Goal: Task Accomplishment & Management: Use online tool/utility

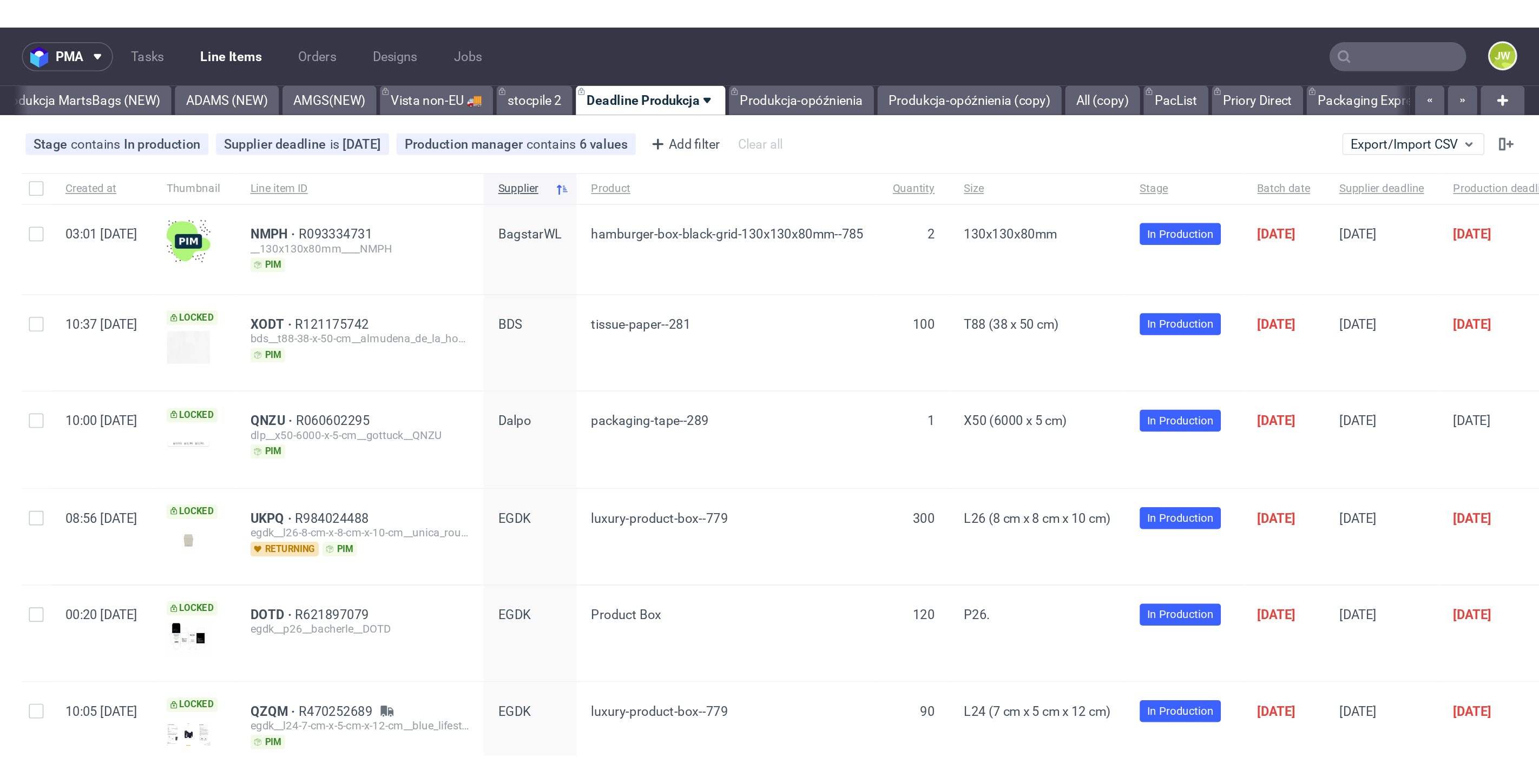
scroll to position [0, 2237]
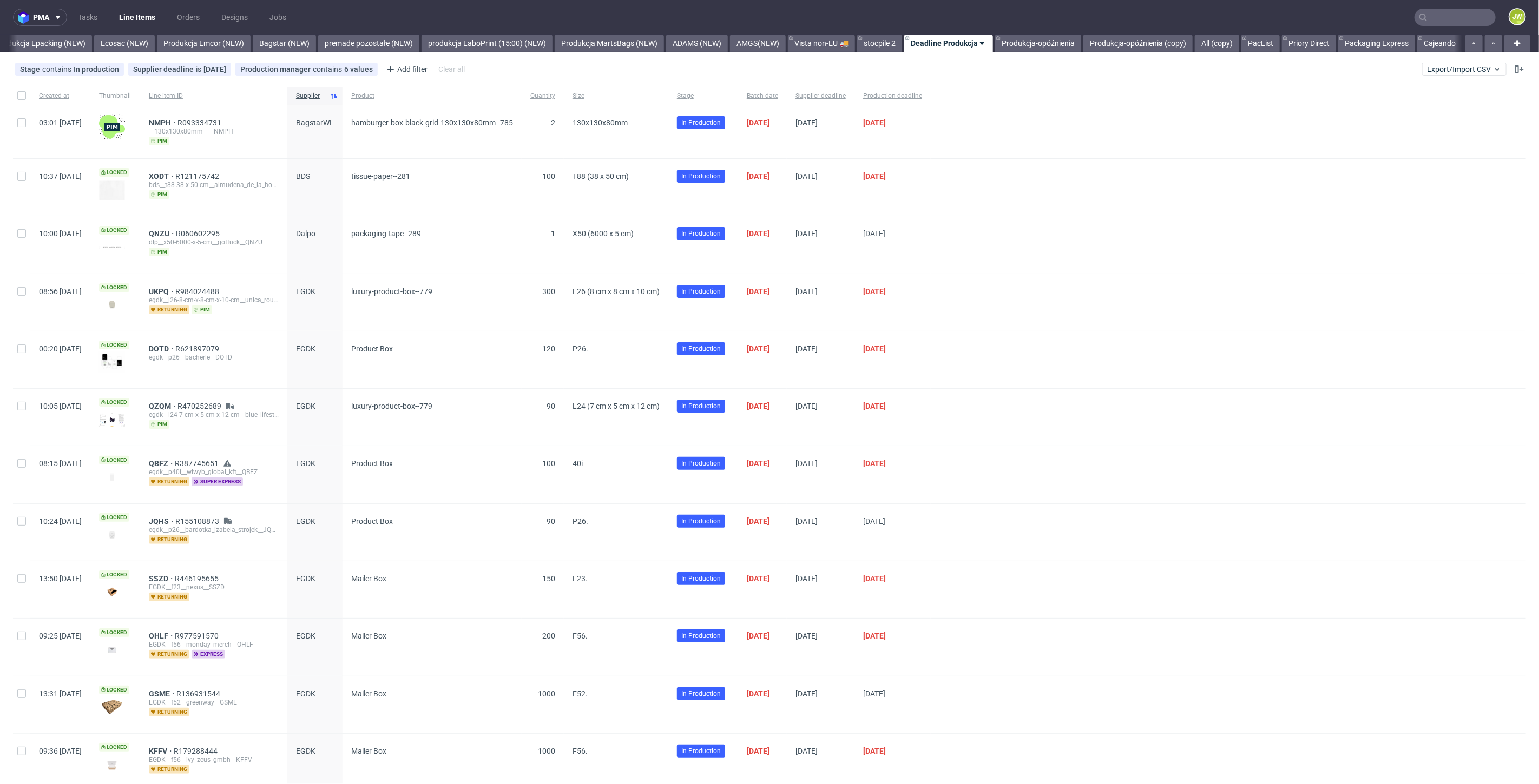
click at [1421, 76] on div "Stage contains In production Supplier deadline is today Production manager cont…" at bounding box center [770, 69] width 1539 height 26
click at [1427, 70] on span "Export/Import CSV" at bounding box center [1464, 69] width 75 height 8
click at [1375, 116] on link "Import shipments CSV" at bounding box center [1430, 113] width 127 height 17
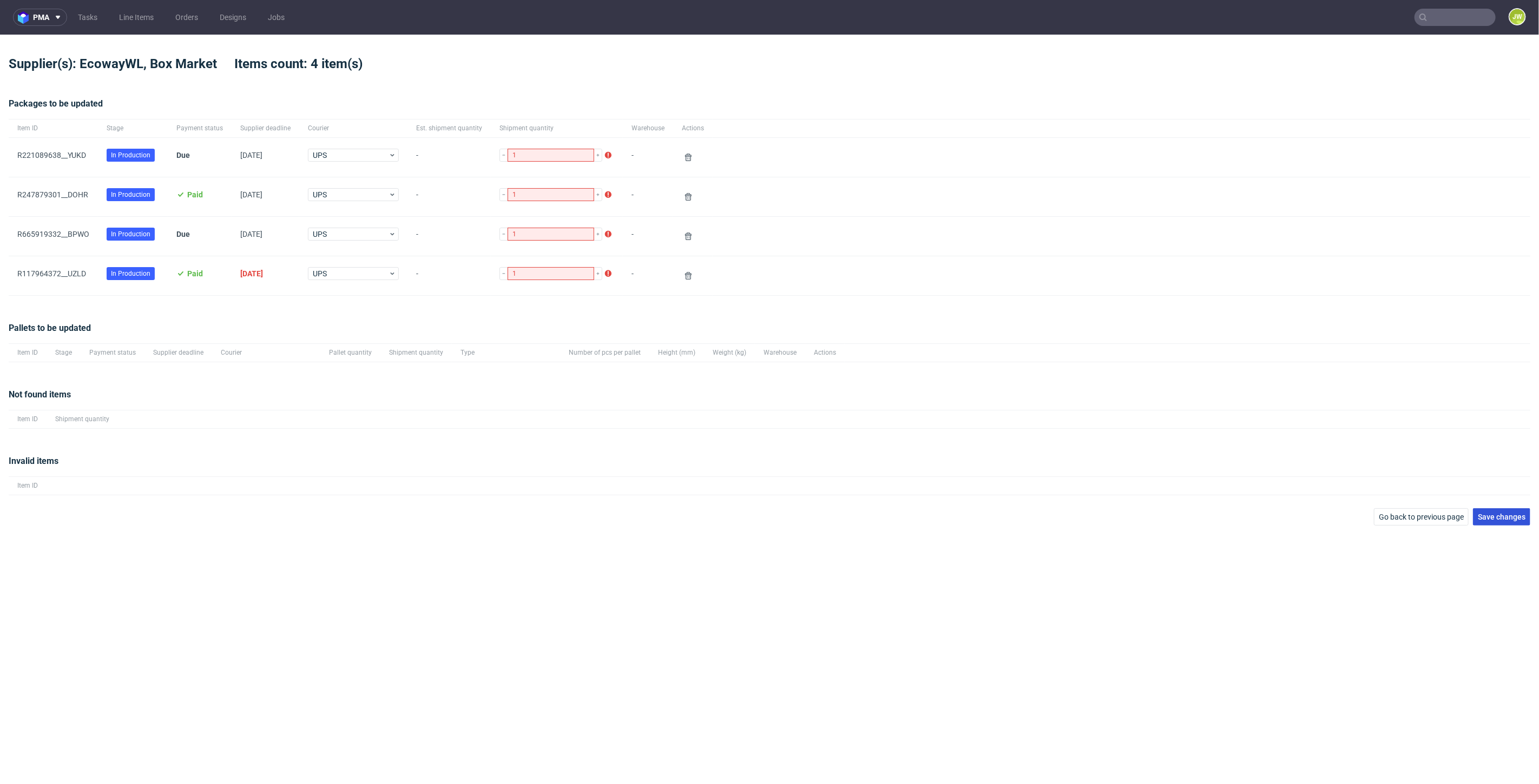
click at [1498, 508] on button "Save changes" at bounding box center [1501, 516] width 57 height 17
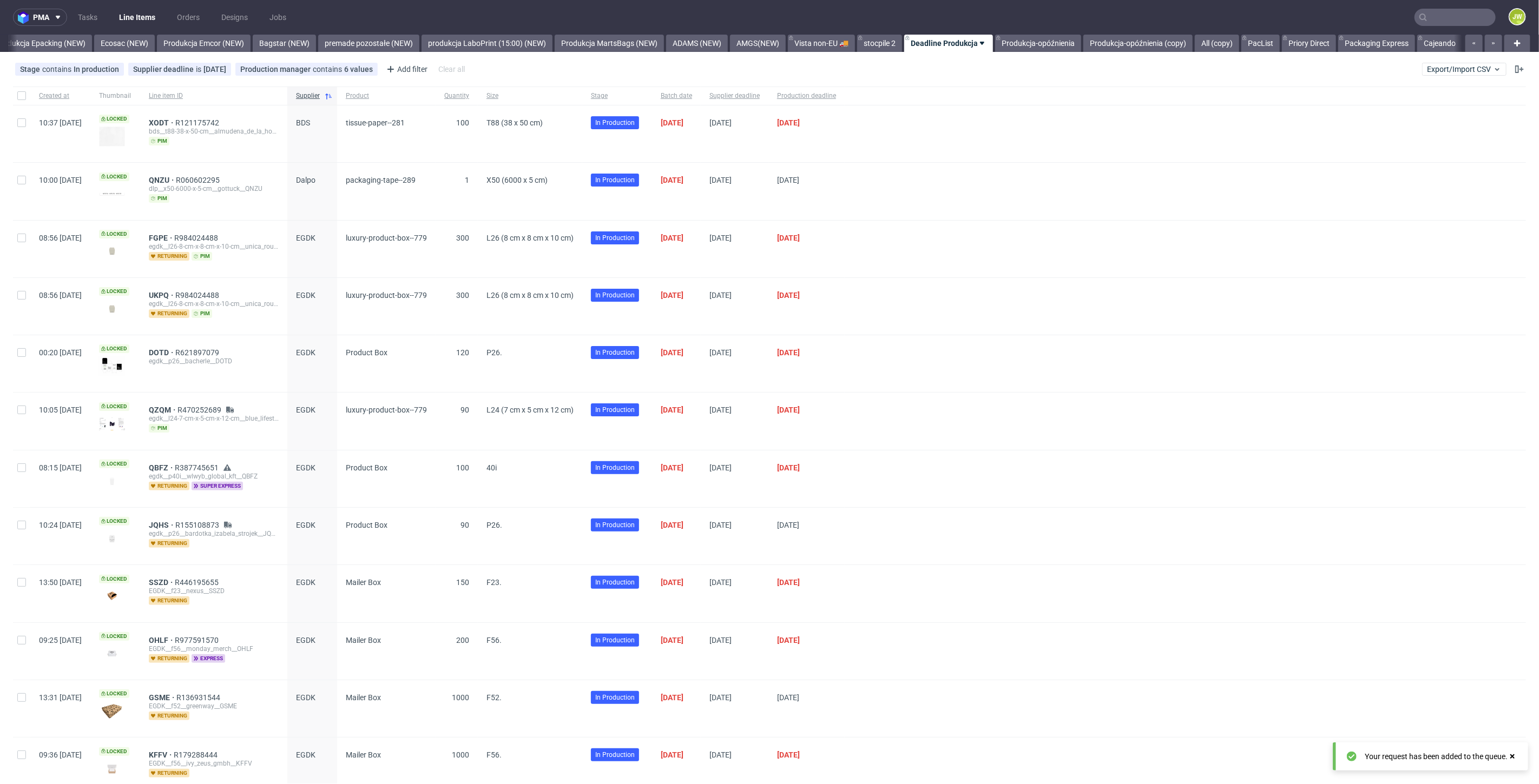
scroll to position [0, 2237]
click at [1431, 67] on span "Export/Import CSV" at bounding box center [1464, 69] width 75 height 8
click at [1417, 113] on link "Import shipments CSV" at bounding box center [1430, 113] width 127 height 17
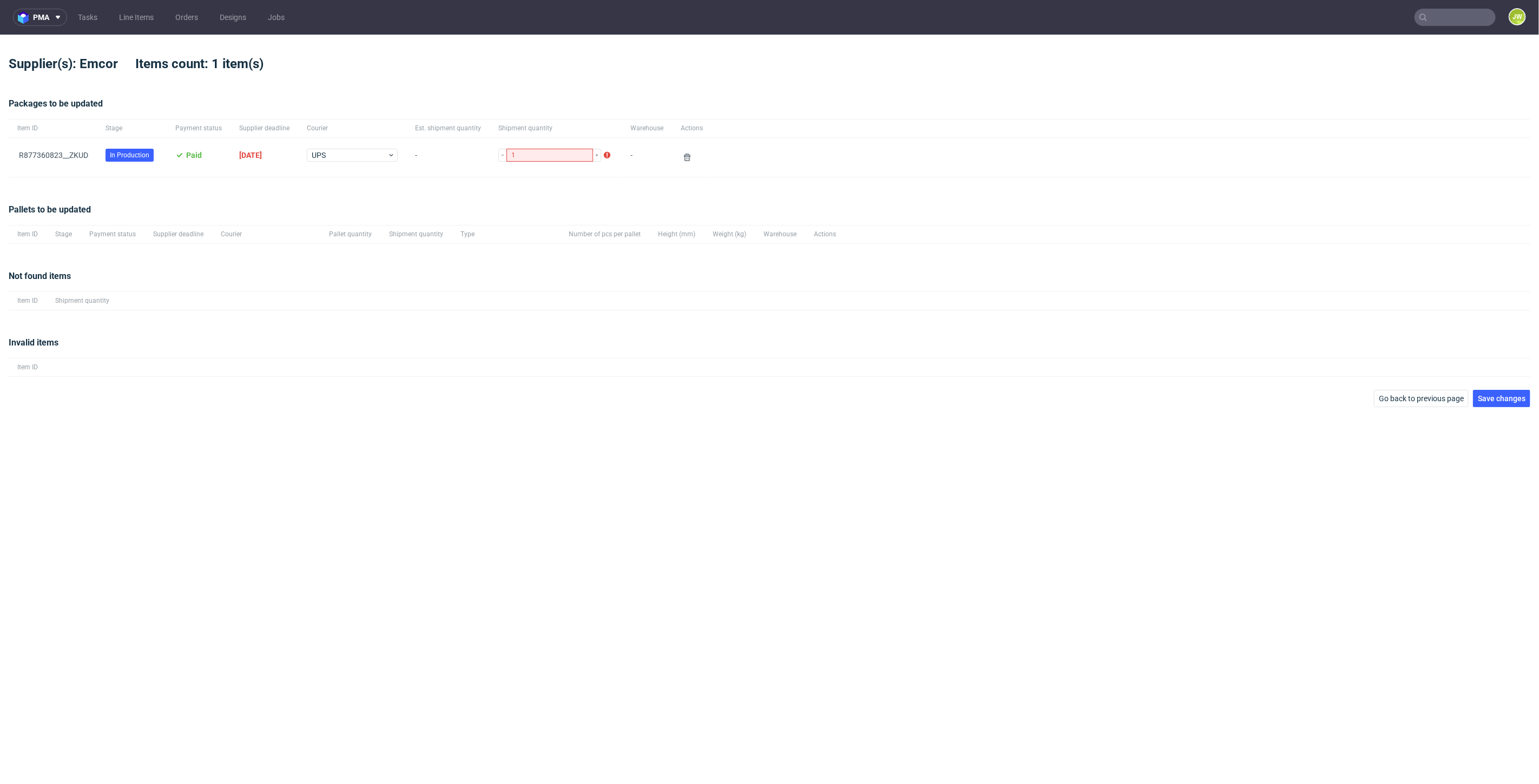
click at [351, 204] on div "Pallets to be updated" at bounding box center [769, 214] width 1522 height 21
click at [1503, 396] on span "Save changes" at bounding box center [1502, 398] width 48 height 8
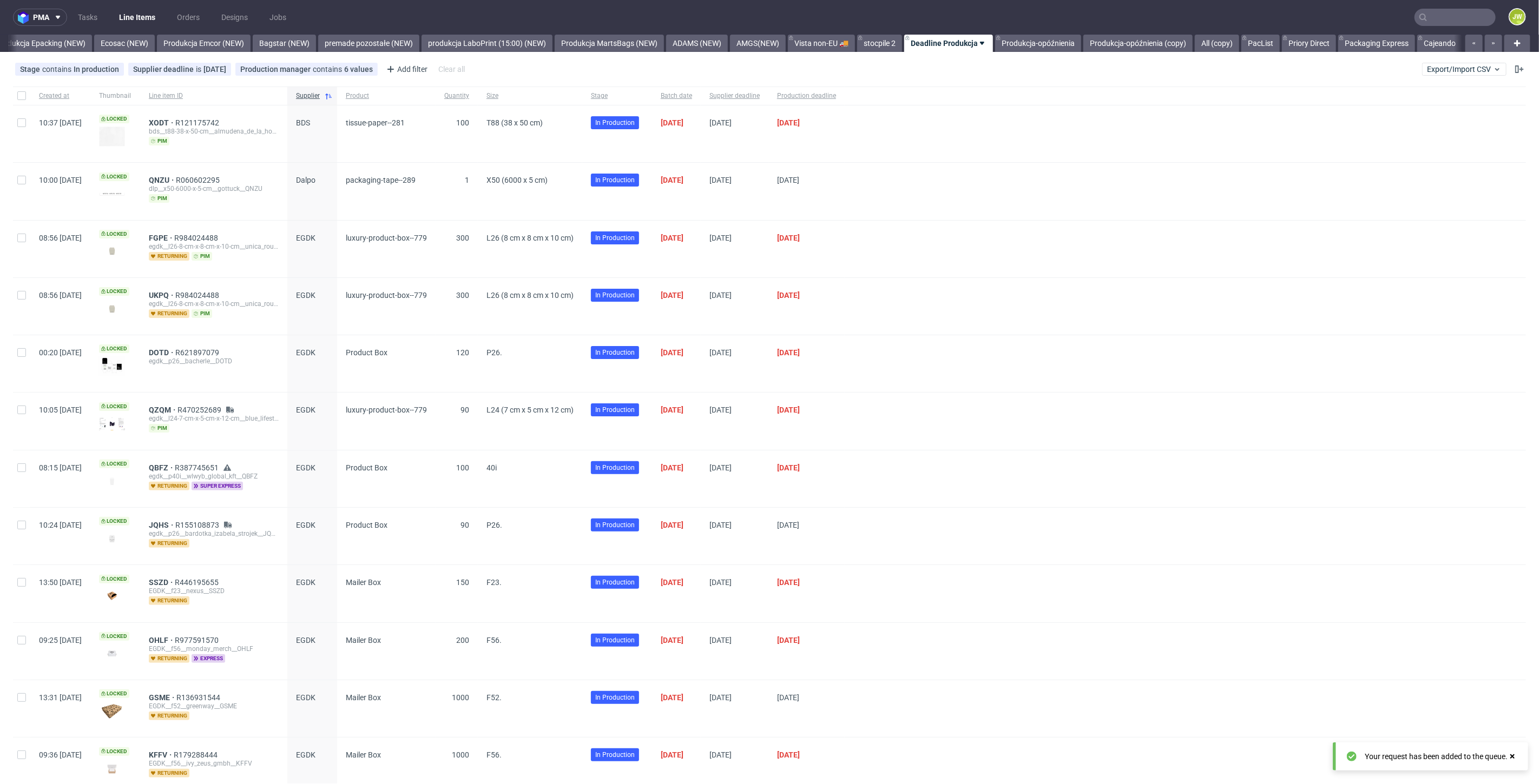
scroll to position [0, 2237]
